Goal: Task Accomplishment & Management: Use online tool/utility

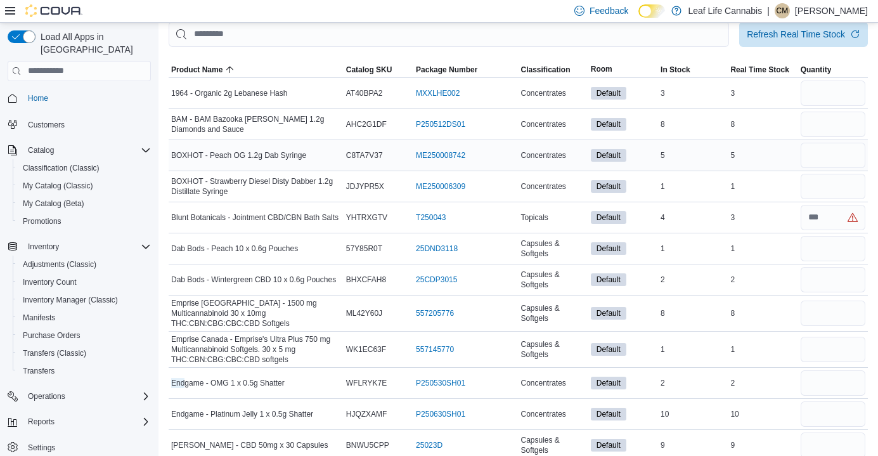
scroll to position [164, 0]
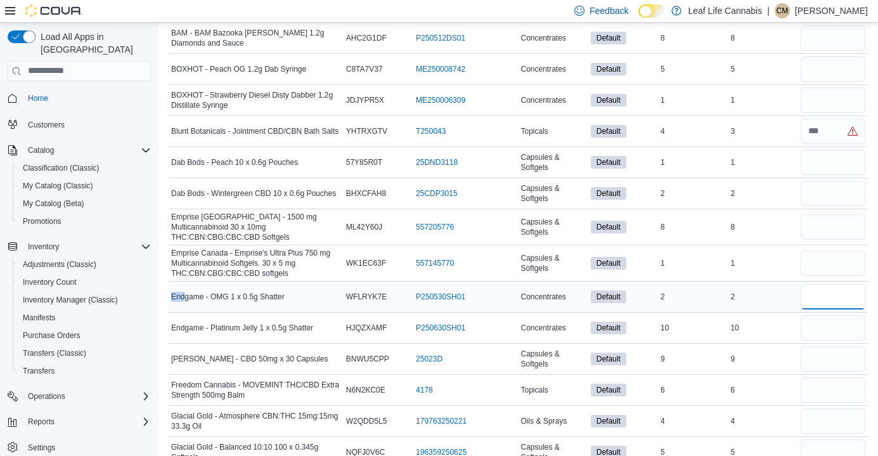
click at [827, 295] on input "number" at bounding box center [833, 296] width 65 height 25
type input "*"
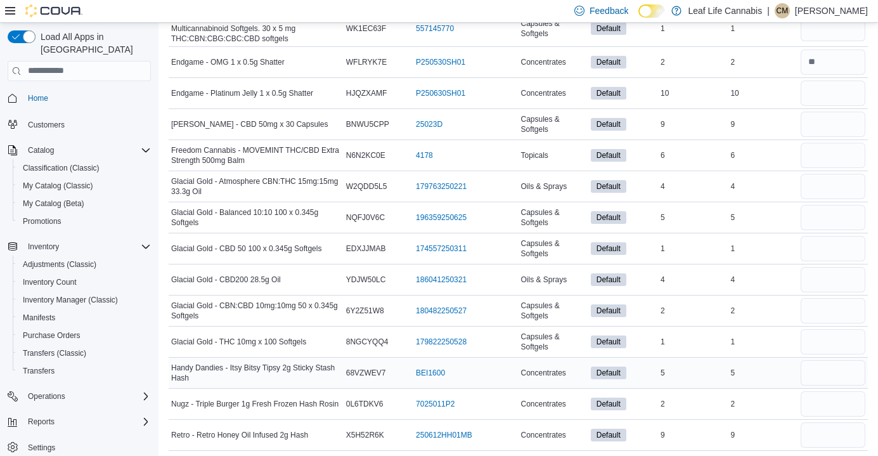
scroll to position [5, 0]
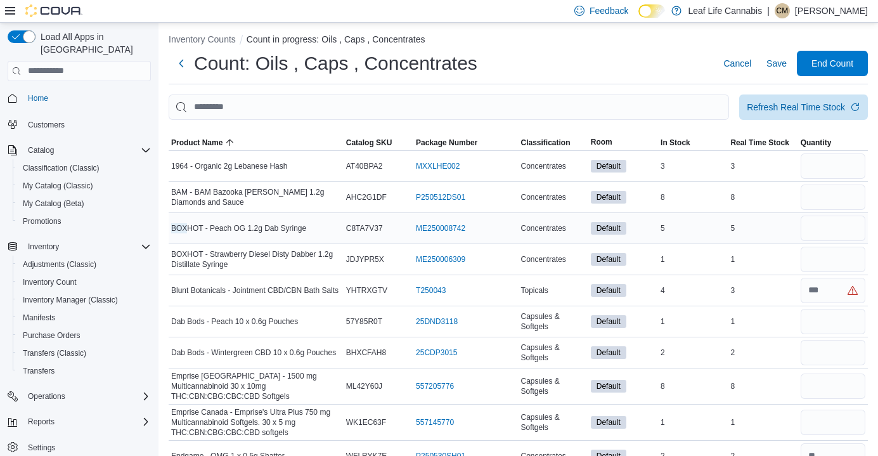
type input "**"
click at [817, 235] on input "number" at bounding box center [833, 228] width 65 height 25
type input "*"
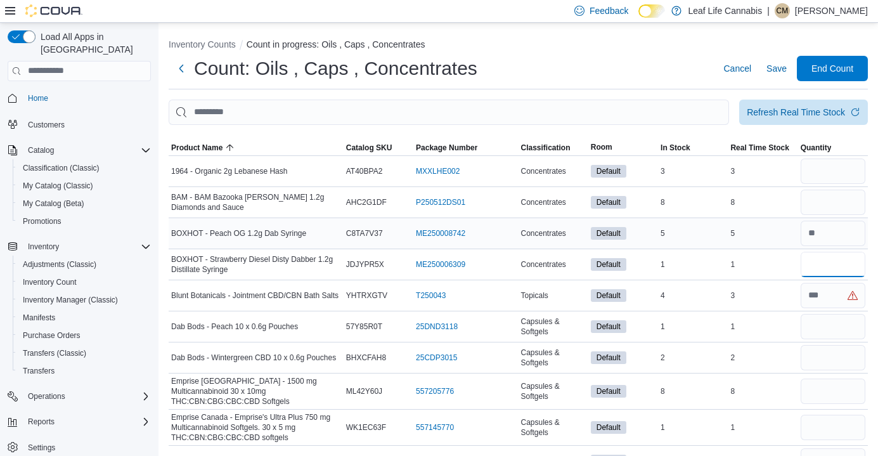
scroll to position [0, 0]
type input "*"
click at [821, 201] on input "number" at bounding box center [833, 202] width 65 height 25
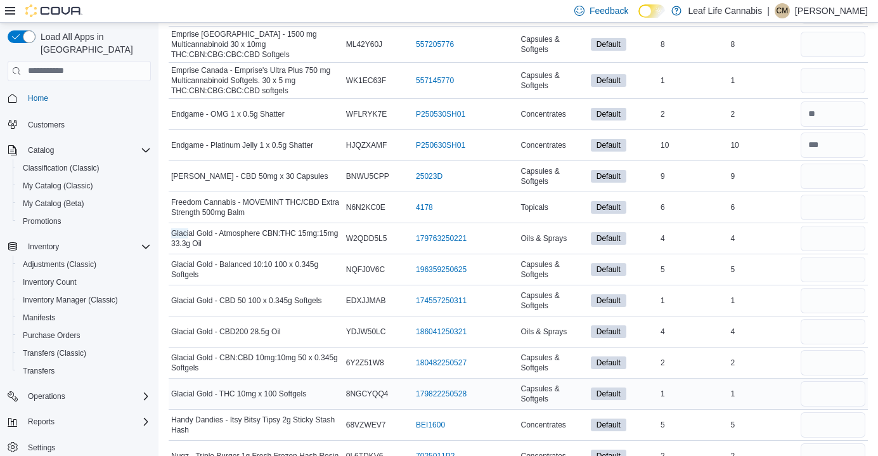
type input "*"
click at [821, 385] on input "number" at bounding box center [833, 393] width 65 height 25
type input "*"
click at [809, 44] on input "number" at bounding box center [833, 44] width 65 height 25
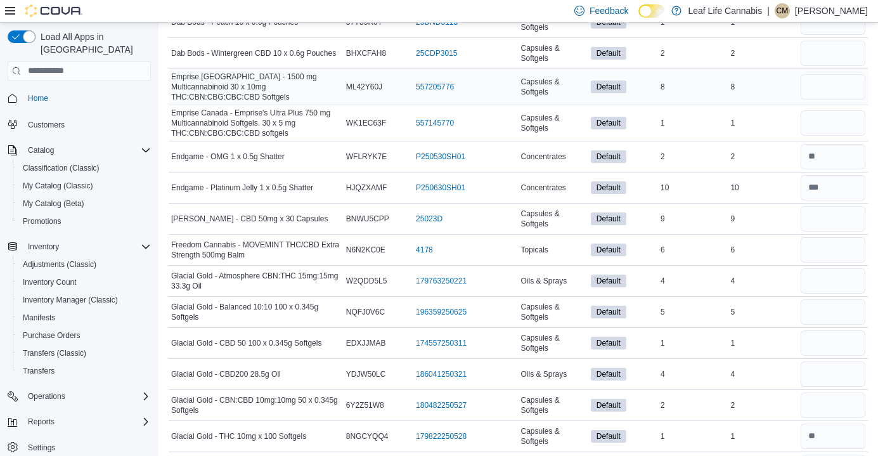
scroll to position [300, 0]
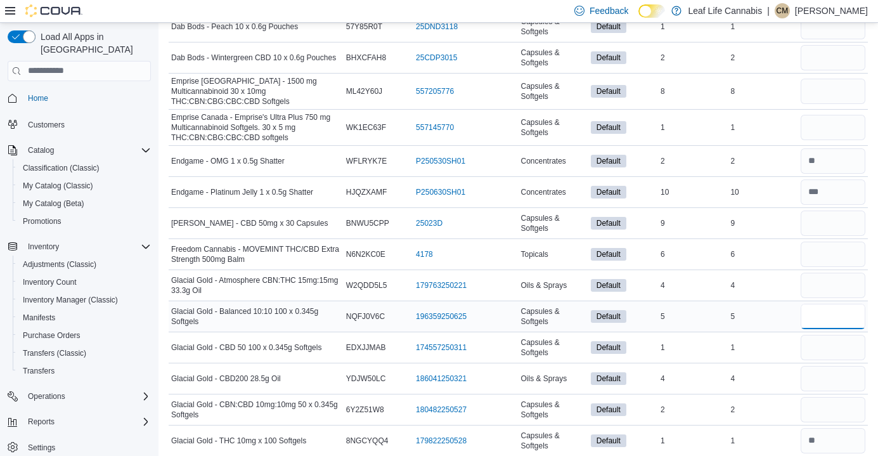
click at [842, 314] on input "number" at bounding box center [833, 316] width 65 height 25
type input "*"
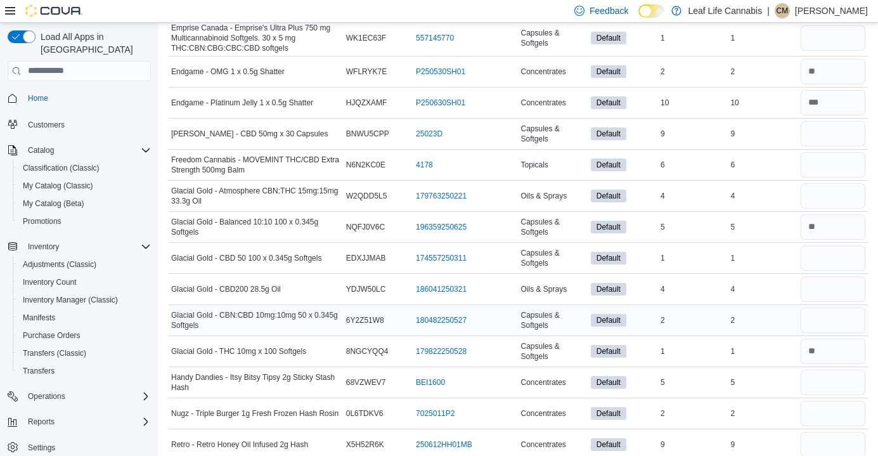
scroll to position [390, 0]
click at [843, 287] on input "number" at bounding box center [833, 288] width 65 height 25
type input "*"
click at [825, 183] on input "number" at bounding box center [833, 195] width 65 height 25
type input "*"
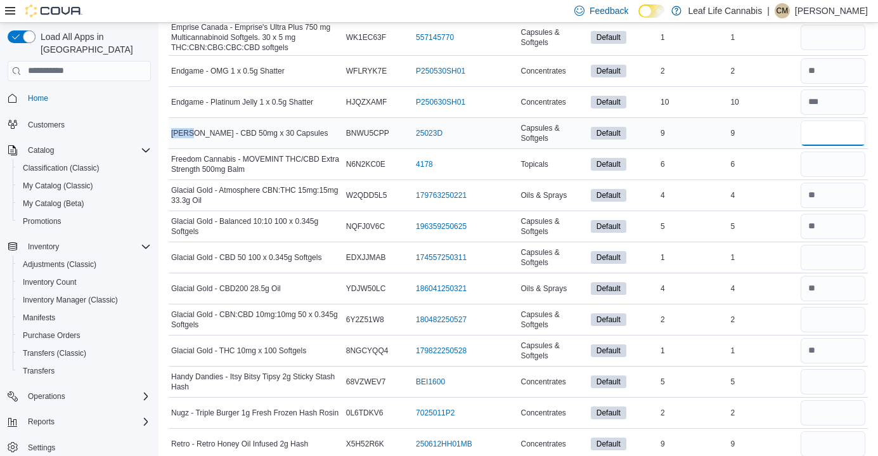
click at [824, 138] on input "number" at bounding box center [833, 132] width 65 height 25
type input "*"
click at [831, 323] on input "number" at bounding box center [833, 319] width 65 height 25
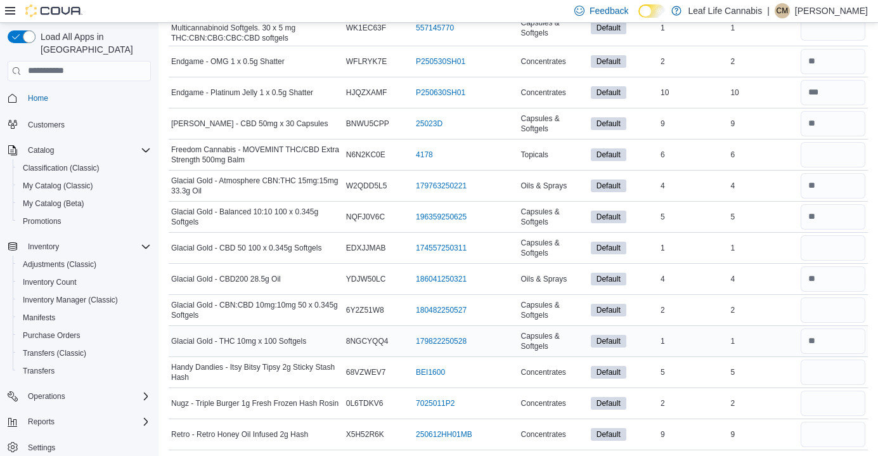
scroll to position [399, 0]
type input "*"
click at [813, 368] on input "number" at bounding box center [833, 372] width 65 height 25
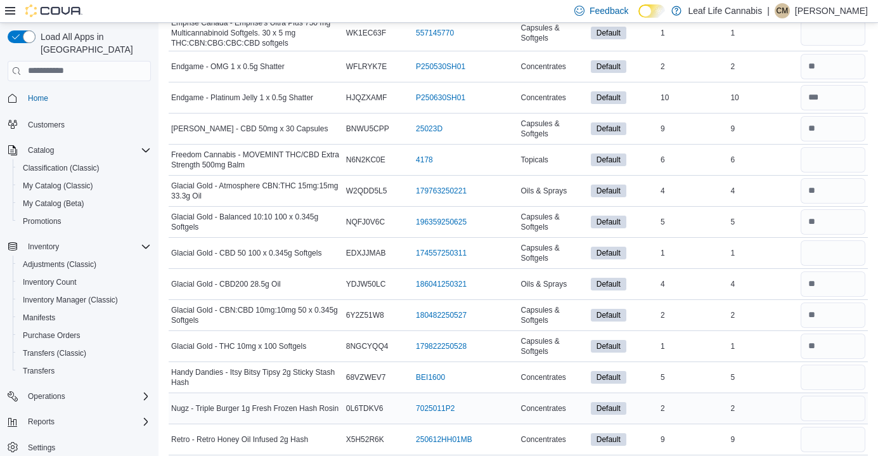
scroll to position [155, 0]
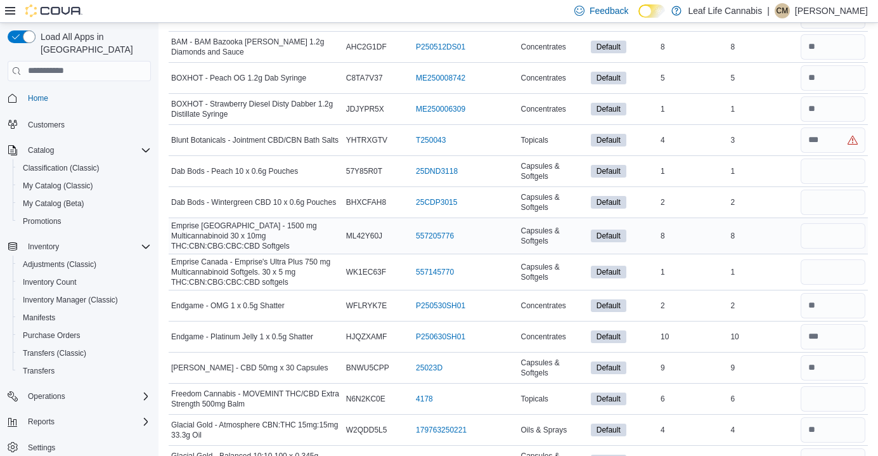
click at [531, 231] on span "Capsules & Softgels" at bounding box center [552, 236] width 65 height 20
click at [837, 228] on input "number" at bounding box center [833, 235] width 65 height 25
type input "*"
click at [842, 261] on input "number" at bounding box center [833, 271] width 65 height 25
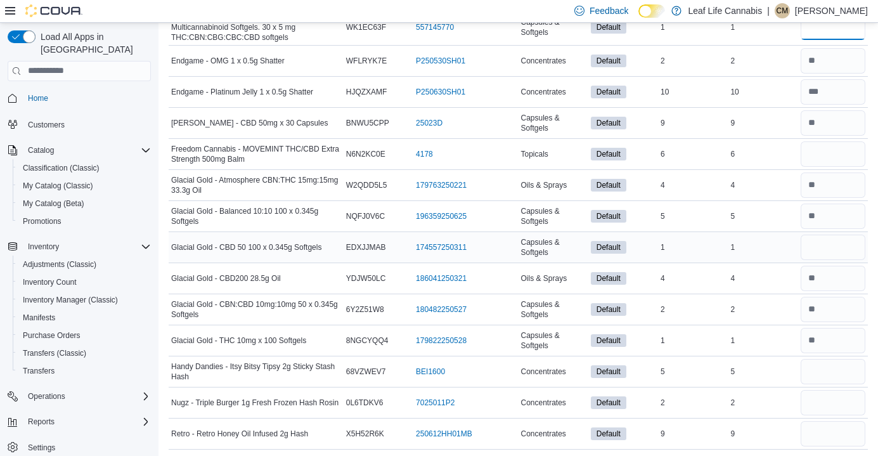
scroll to position [399, 0]
type input "*"
click at [828, 250] on input "number" at bounding box center [833, 248] width 65 height 25
type input "*"
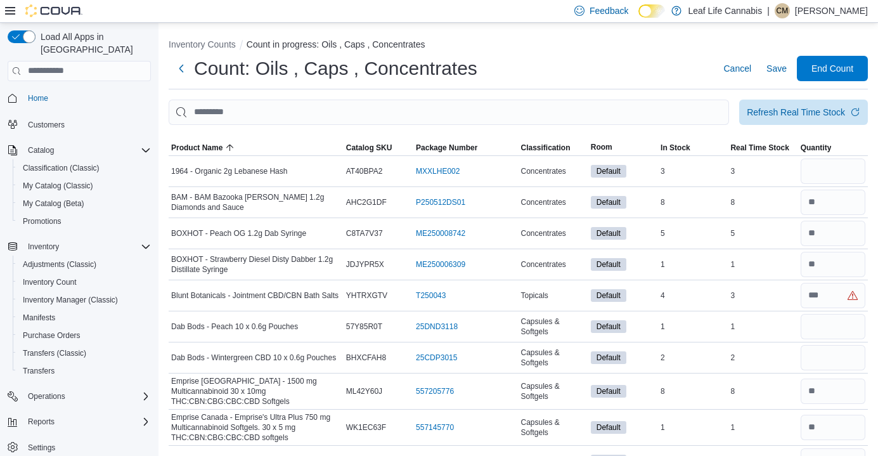
scroll to position [0, 0]
click at [836, 179] on input "number" at bounding box center [833, 170] width 65 height 25
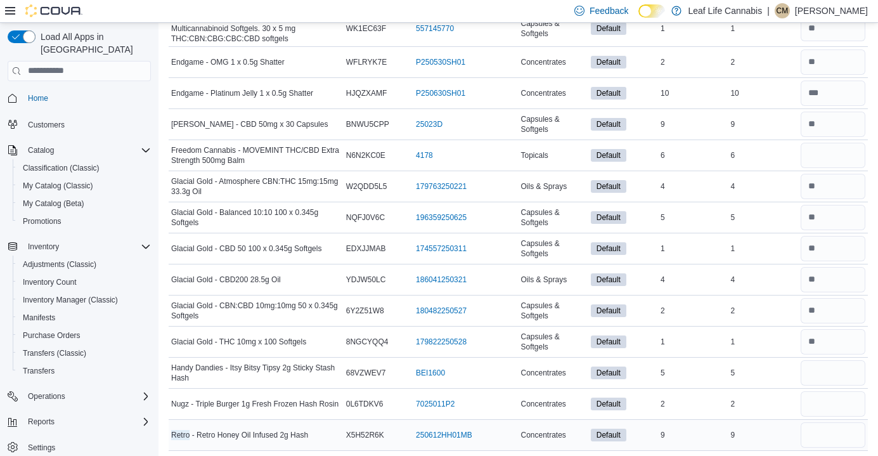
type input "*"
click at [842, 422] on input "number" at bounding box center [833, 434] width 65 height 25
type input "*"
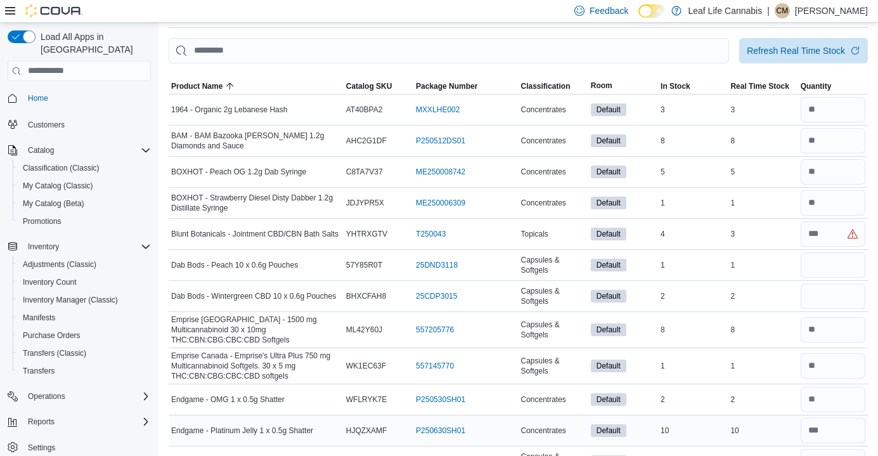
scroll to position [63, 0]
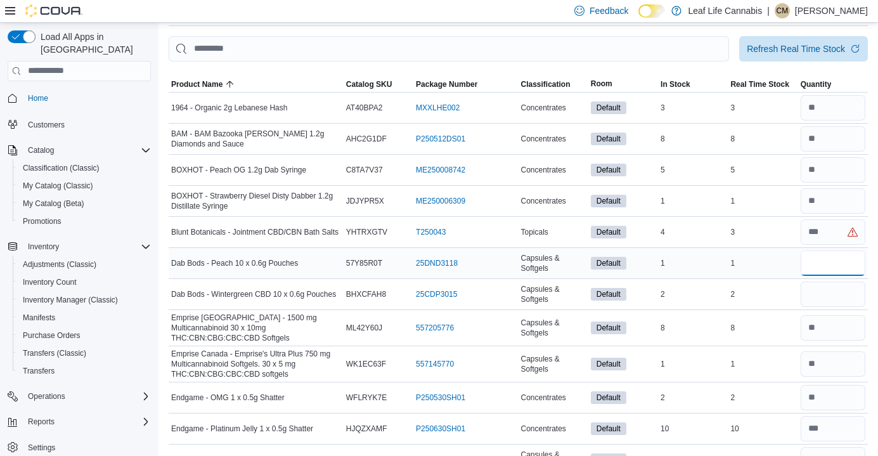
click at [839, 262] on input "number" at bounding box center [833, 262] width 65 height 25
type input "*"
click at [839, 262] on input "number" at bounding box center [833, 262] width 65 height 25
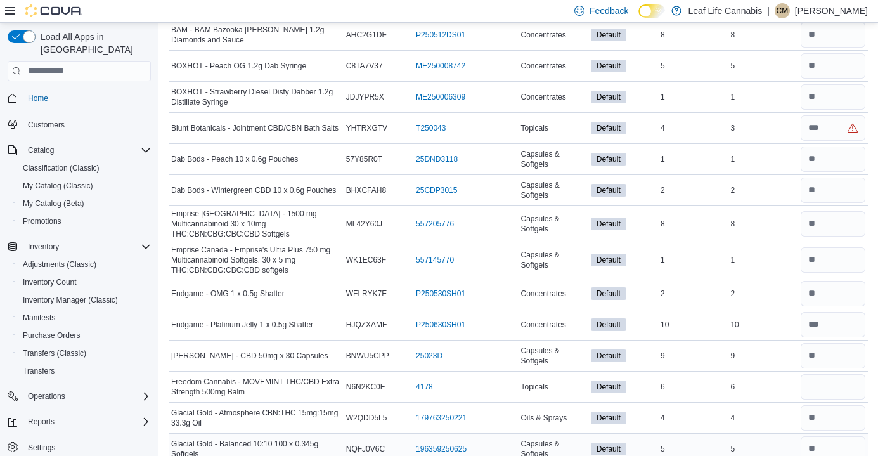
scroll to position [167, 0]
click at [855, 220] on input "number" at bounding box center [833, 224] width 65 height 25
click at [853, 219] on input "number" at bounding box center [833, 224] width 65 height 25
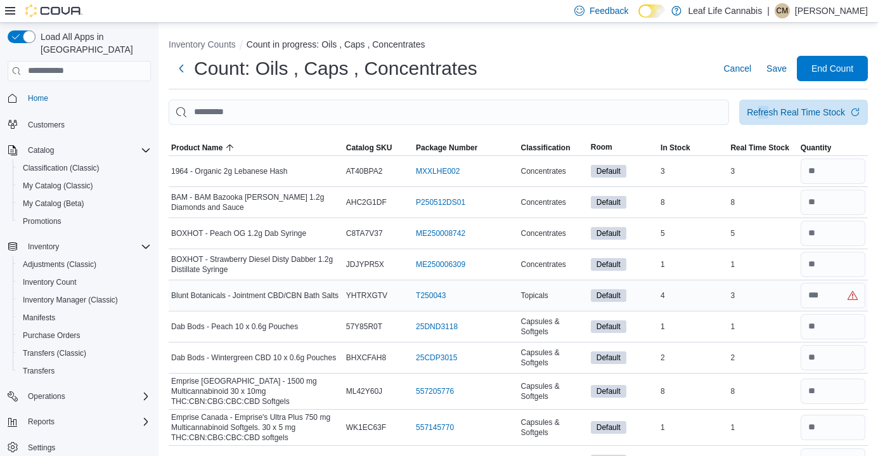
scroll to position [316, 0]
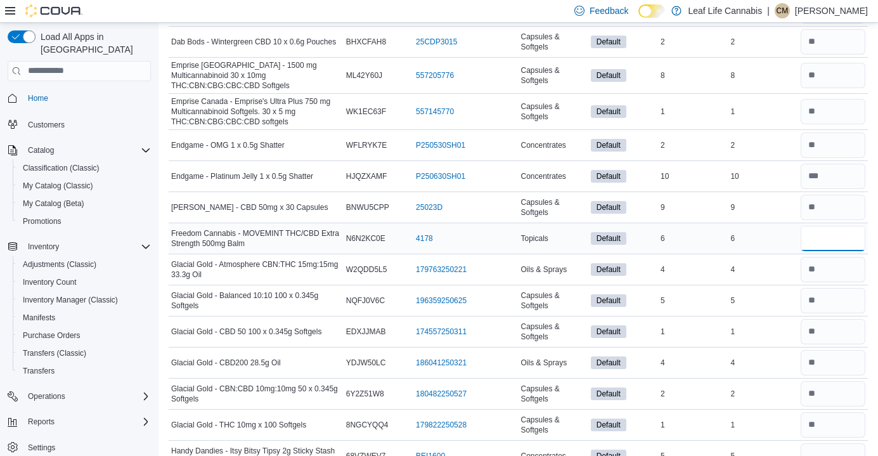
click at [824, 233] on input "number" at bounding box center [833, 238] width 65 height 25
type input "*"
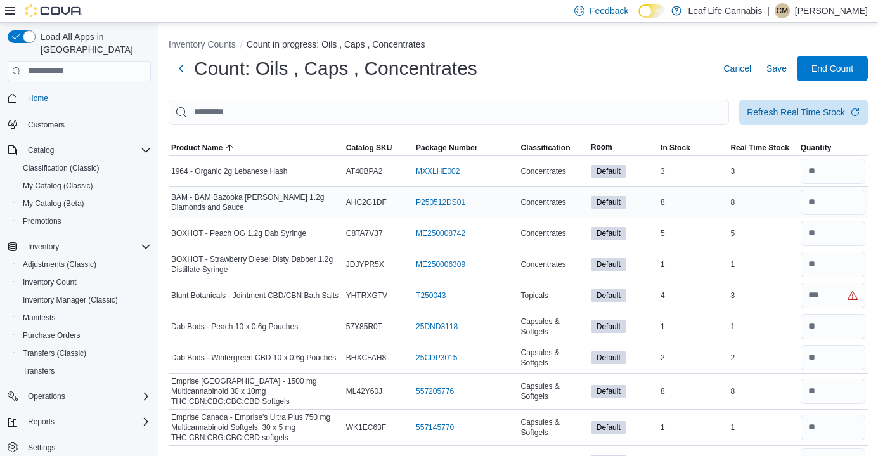
scroll to position [0, 0]
click at [837, 297] on input "number" at bounding box center [833, 295] width 65 height 25
type input "*"
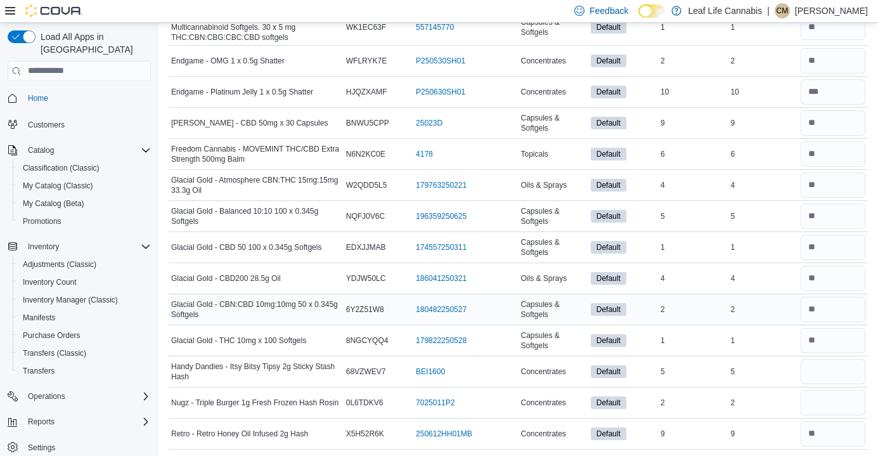
scroll to position [399, 0]
click at [814, 373] on input "number" at bounding box center [833, 372] width 65 height 25
type input "*"
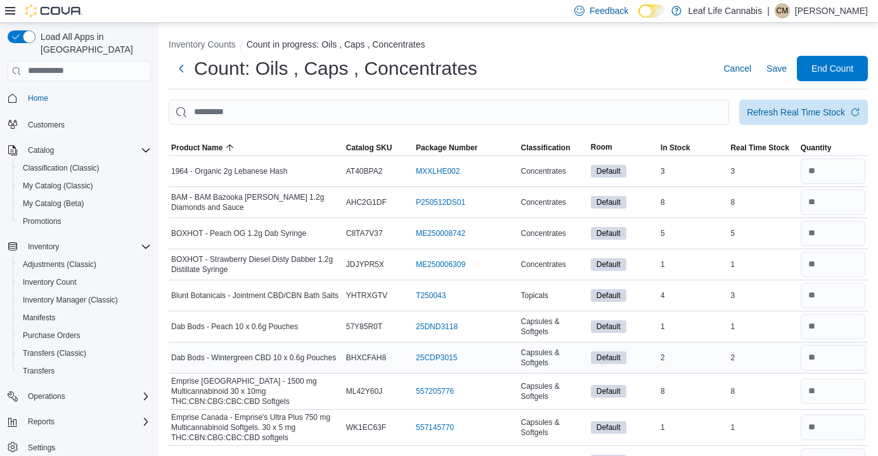
scroll to position [0, 0]
click at [849, 72] on span "End Count" at bounding box center [832, 67] width 42 height 13
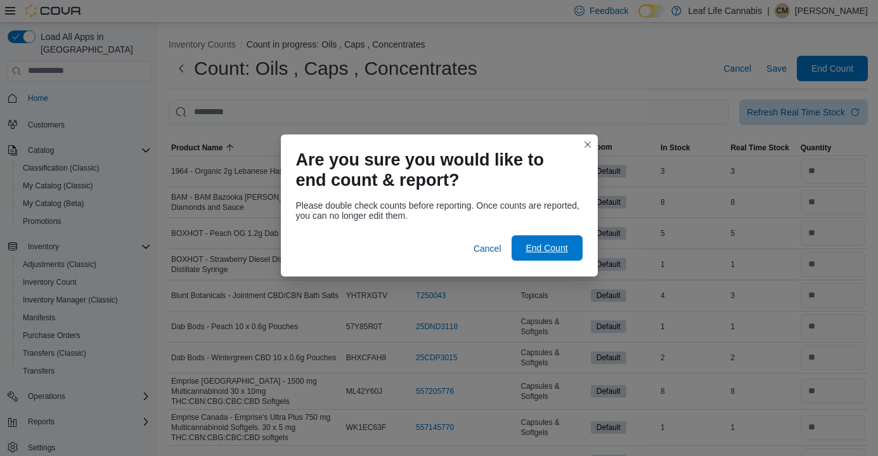
click at [529, 255] on span "End Count" at bounding box center [547, 247] width 56 height 25
